Goal: Use online tool/utility: Utilize a website feature to perform a specific function

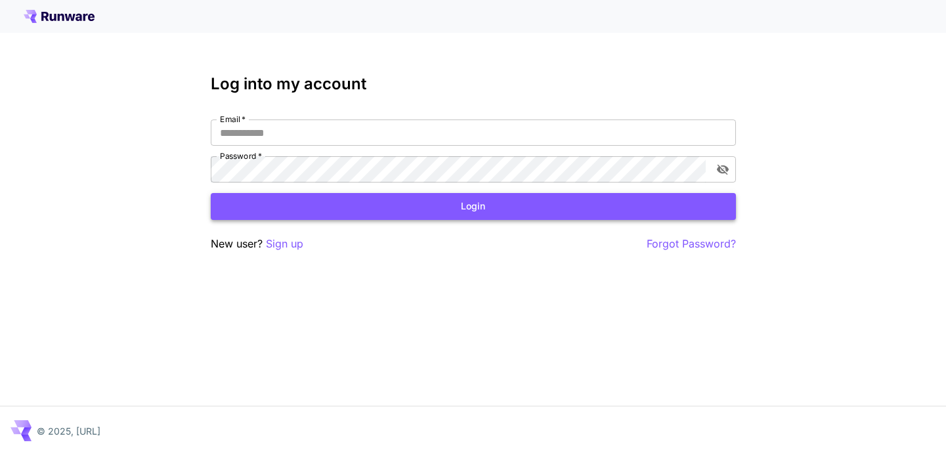
type input "**********"
click at [404, 205] on button "Login" at bounding box center [473, 206] width 525 height 27
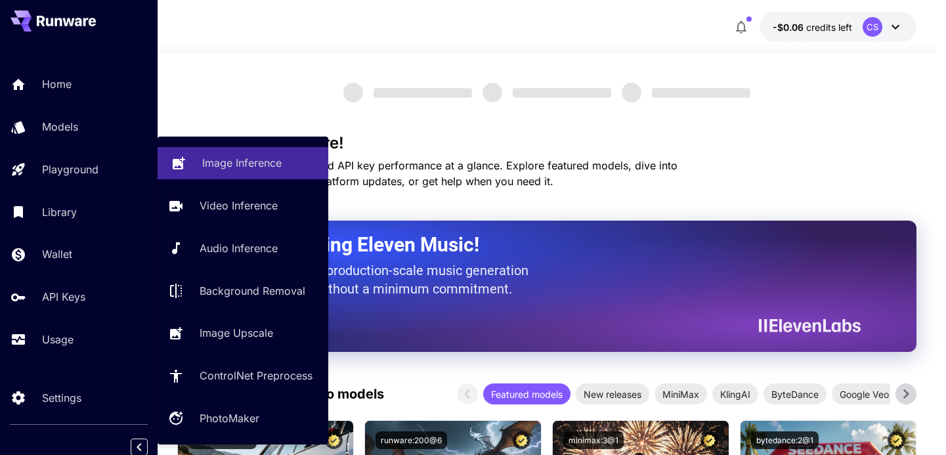
click at [257, 161] on p "Image Inference" at bounding box center [241, 163] width 79 height 16
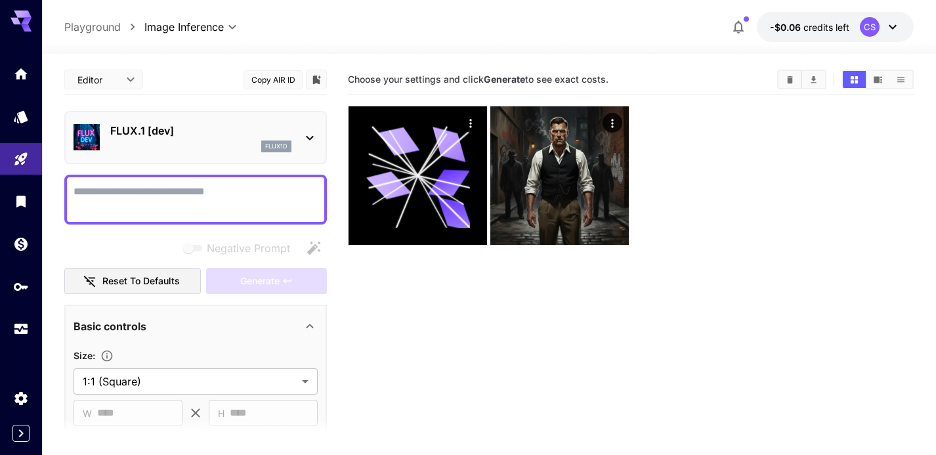
click at [789, 78] on icon "Clear All" at bounding box center [790, 78] width 6 height 7
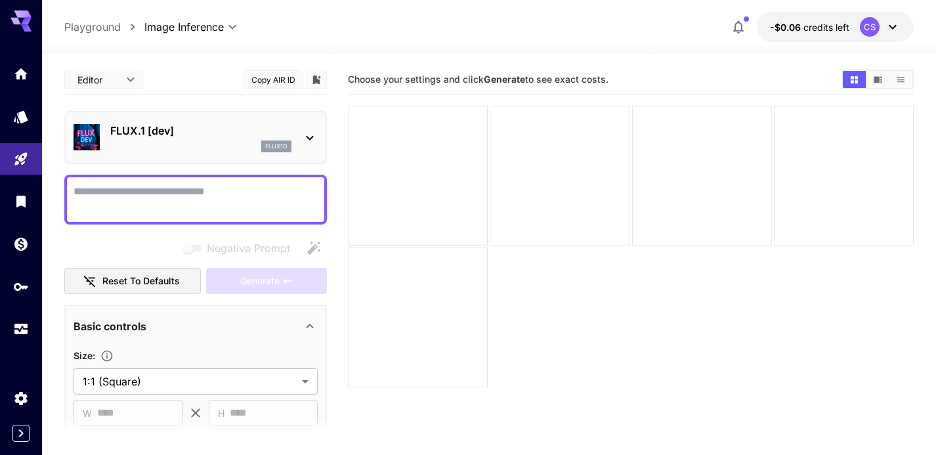
click at [177, 149] on div "flux1d" at bounding box center [200, 146] width 181 height 12
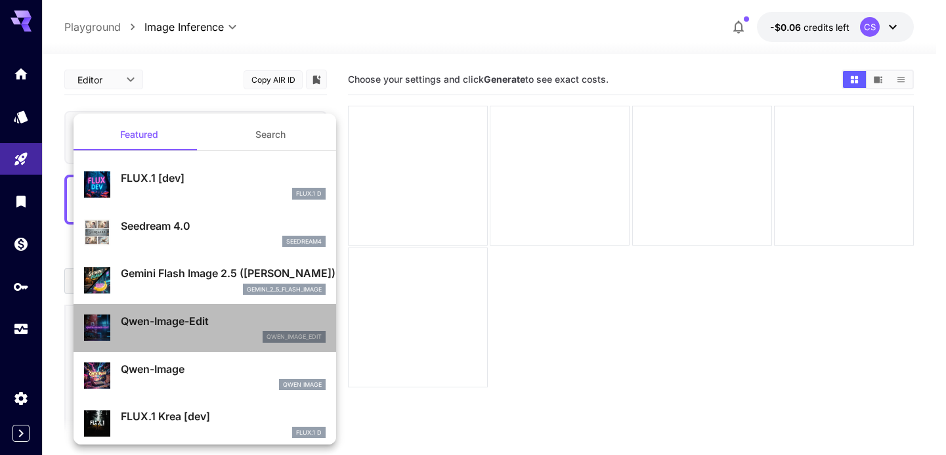
click at [223, 333] on div "qwen_image_edit" at bounding box center [223, 337] width 205 height 12
type input "*"
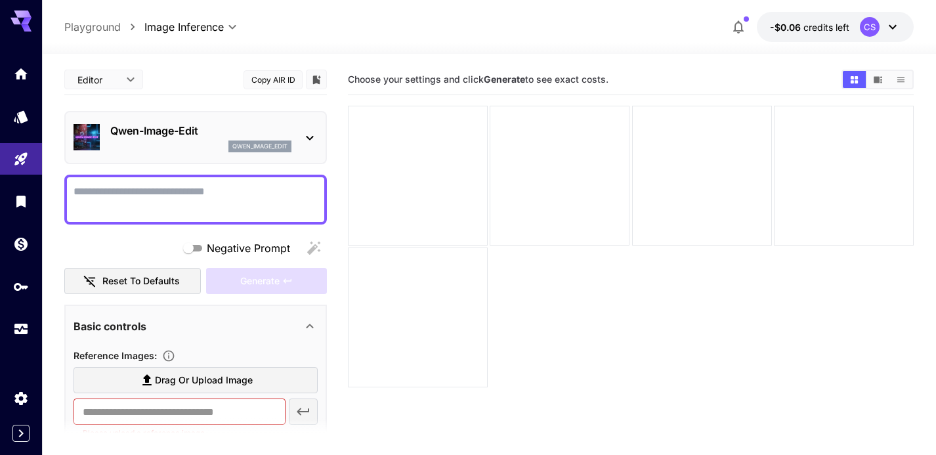
click at [305, 143] on icon at bounding box center [310, 138] width 16 height 16
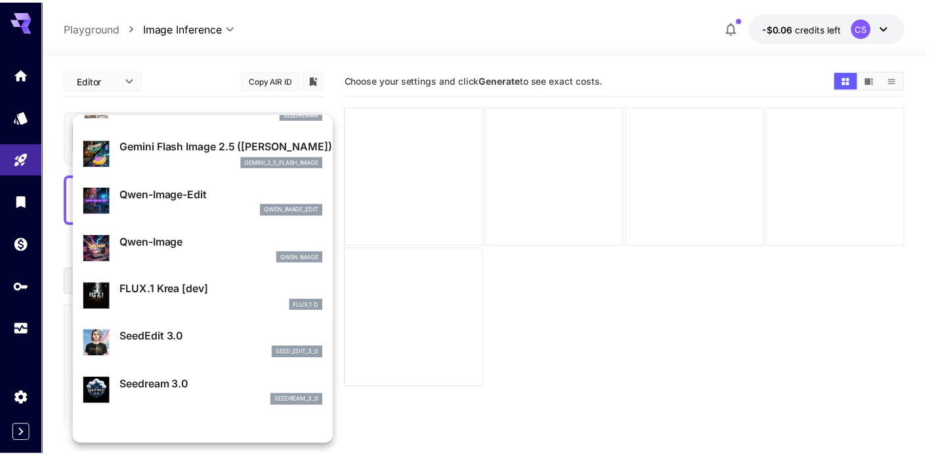
scroll to position [131, 0]
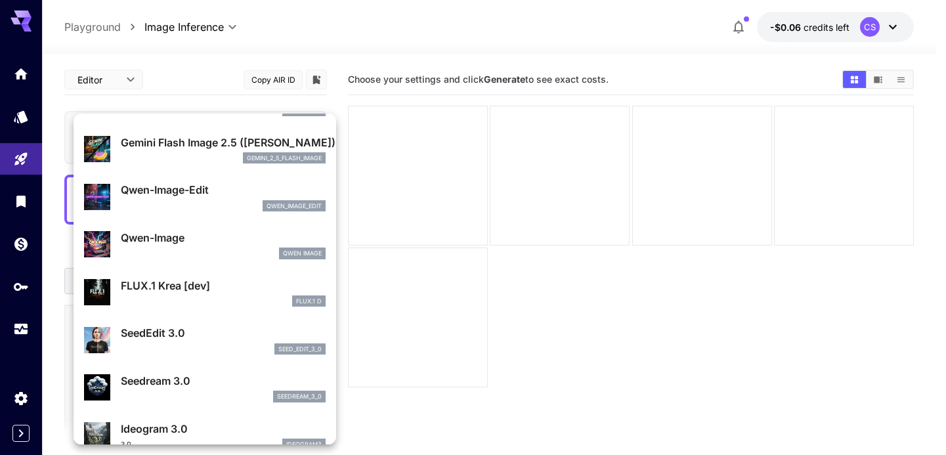
click at [207, 155] on div "gemini_2_5_flash_image" at bounding box center [223, 158] width 205 height 12
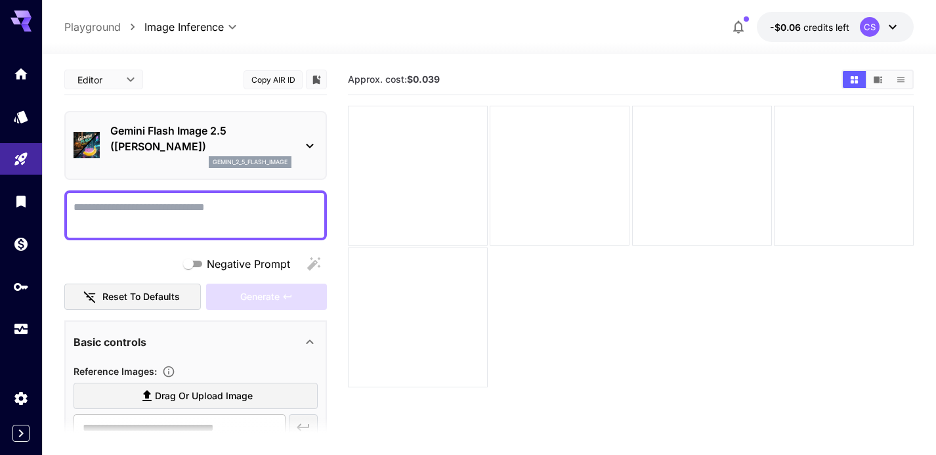
click at [502, 67] on div "Approx. cost: $0.039" at bounding box center [631, 79] width 566 height 31
